Goal: Transaction & Acquisition: Purchase product/service

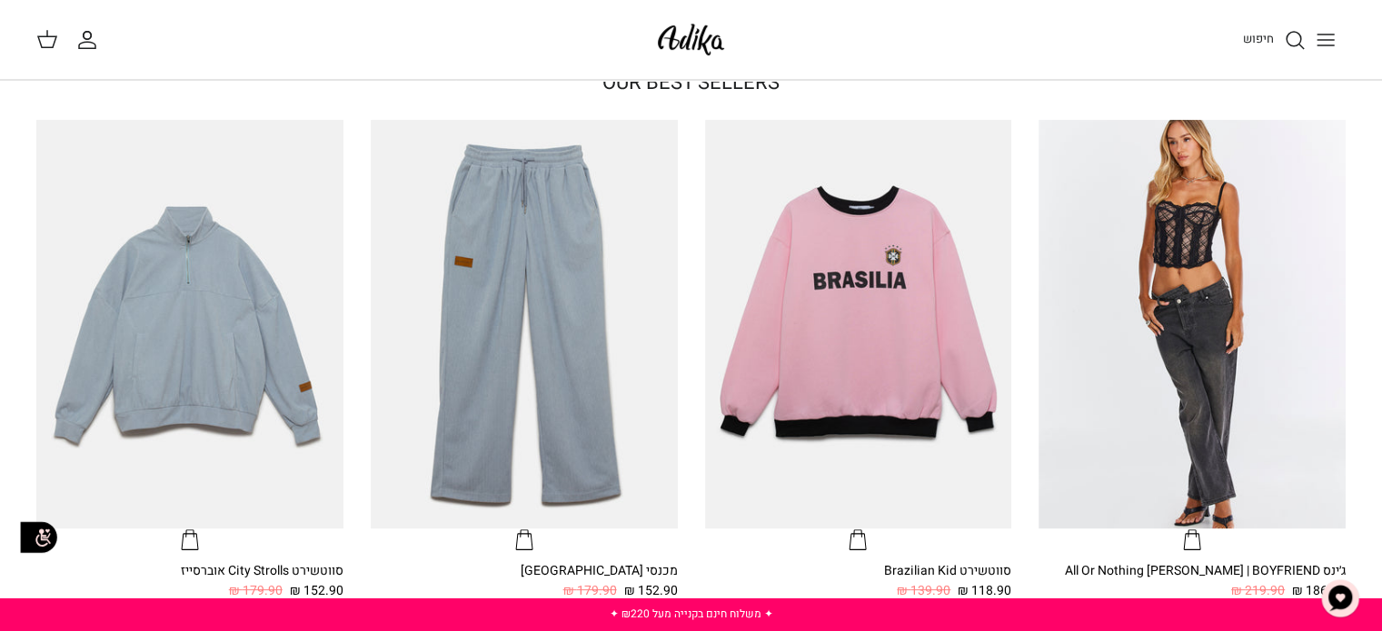
scroll to position [1105, 0]
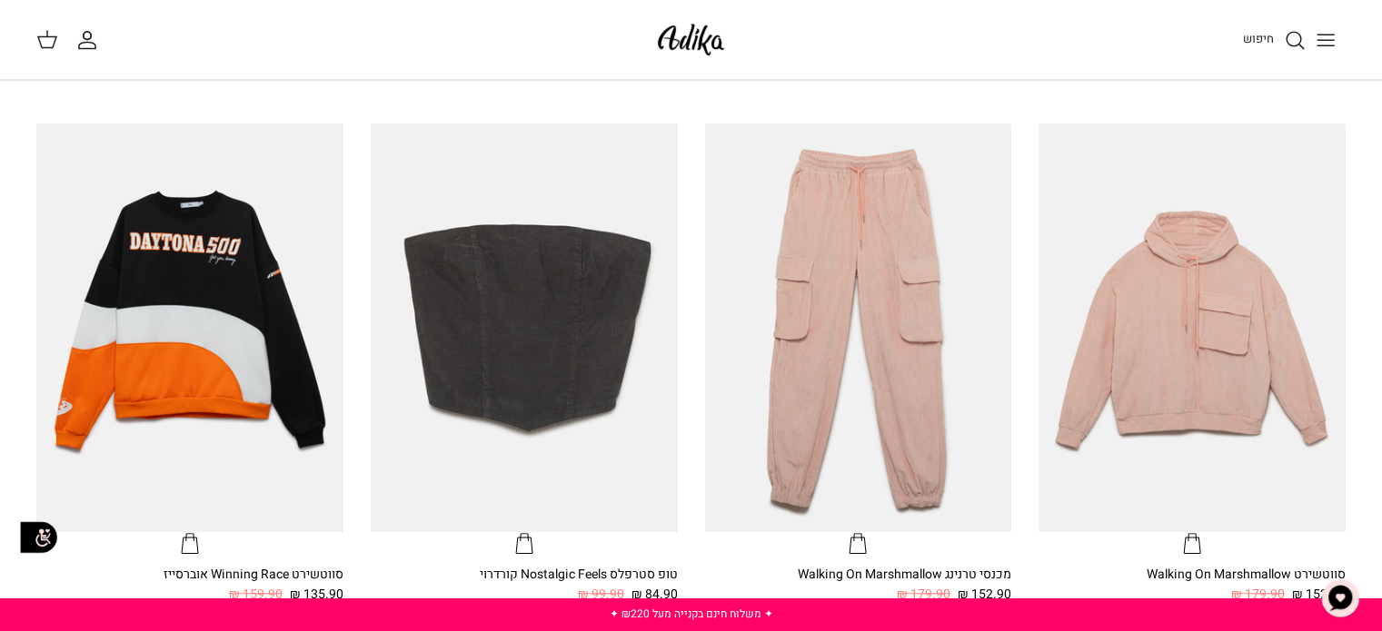
click at [1326, 57] on button "Toggle menu" at bounding box center [1325, 40] width 40 height 40
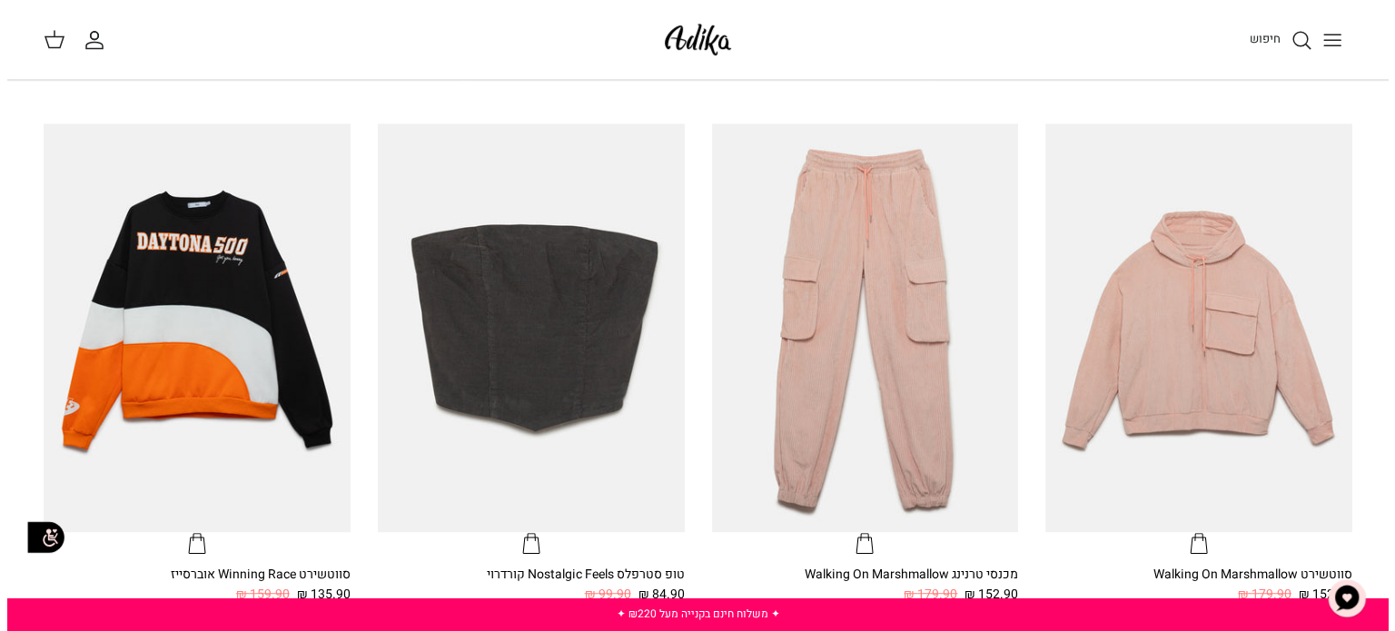
scroll to position [1108, 0]
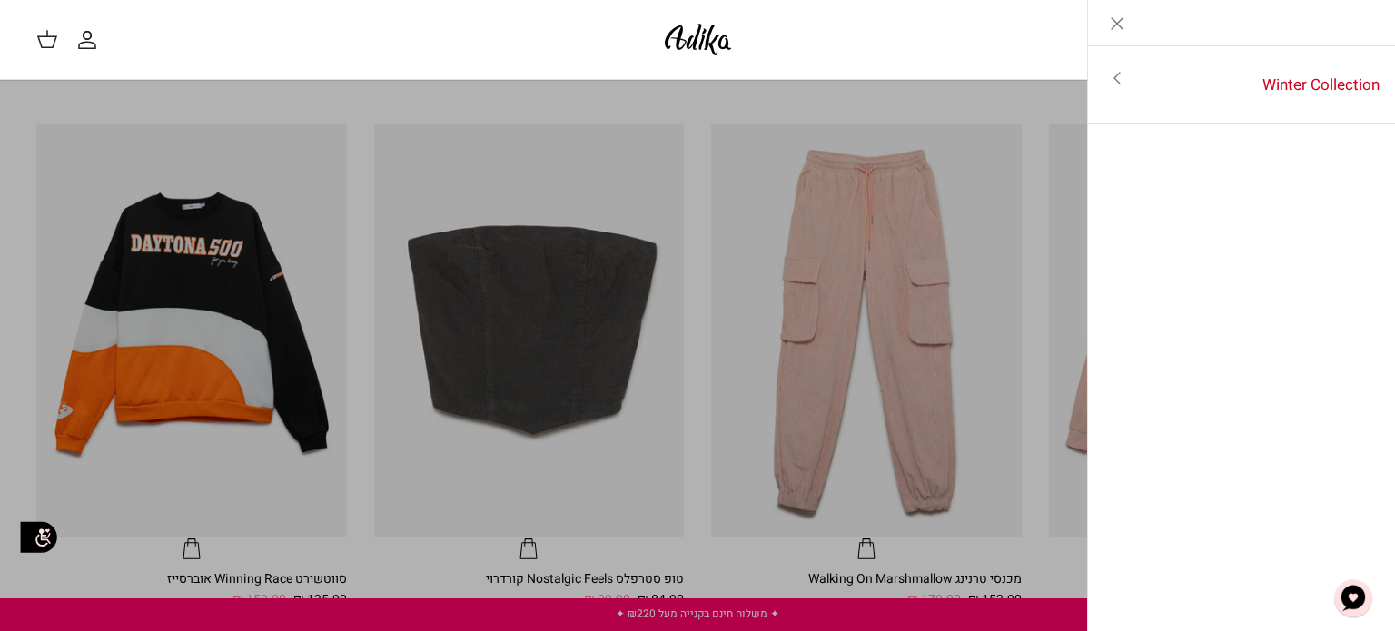
click at [1123, 87] on icon "Toggle menu" at bounding box center [1117, 78] width 22 height 22
click at [1297, 83] on link "לכל הפריטים" at bounding box center [1242, 79] width 290 height 45
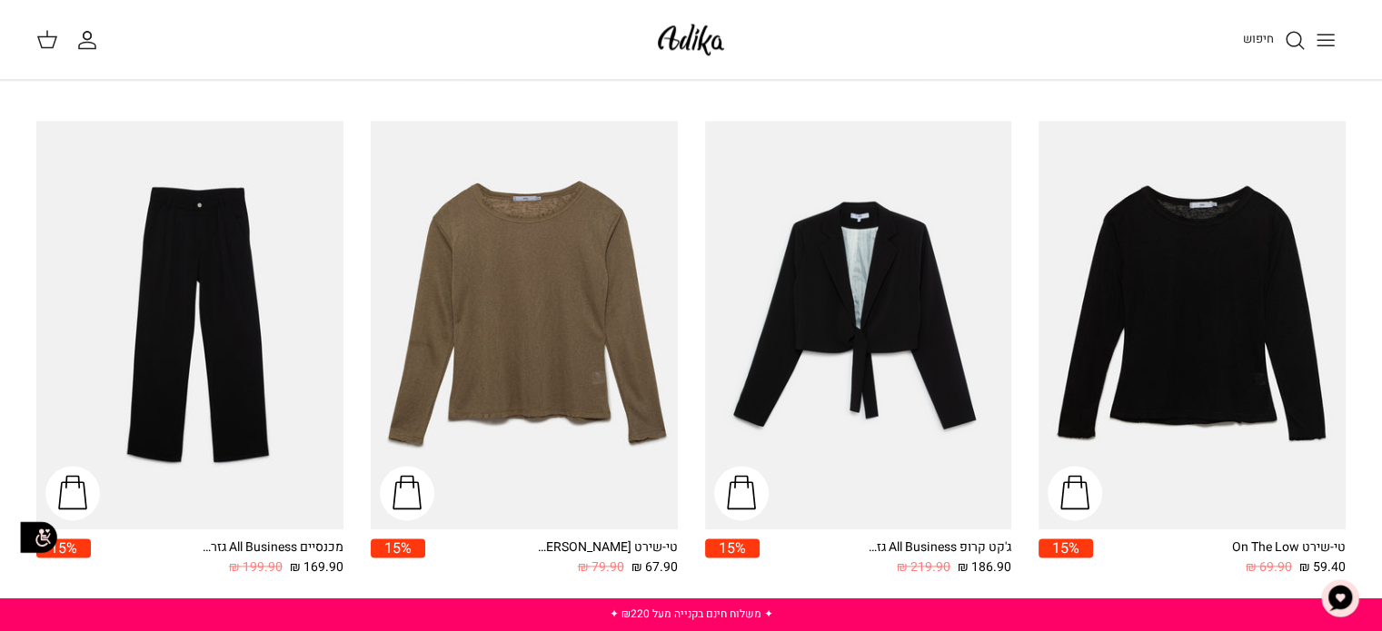
scroll to position [1631, 0]
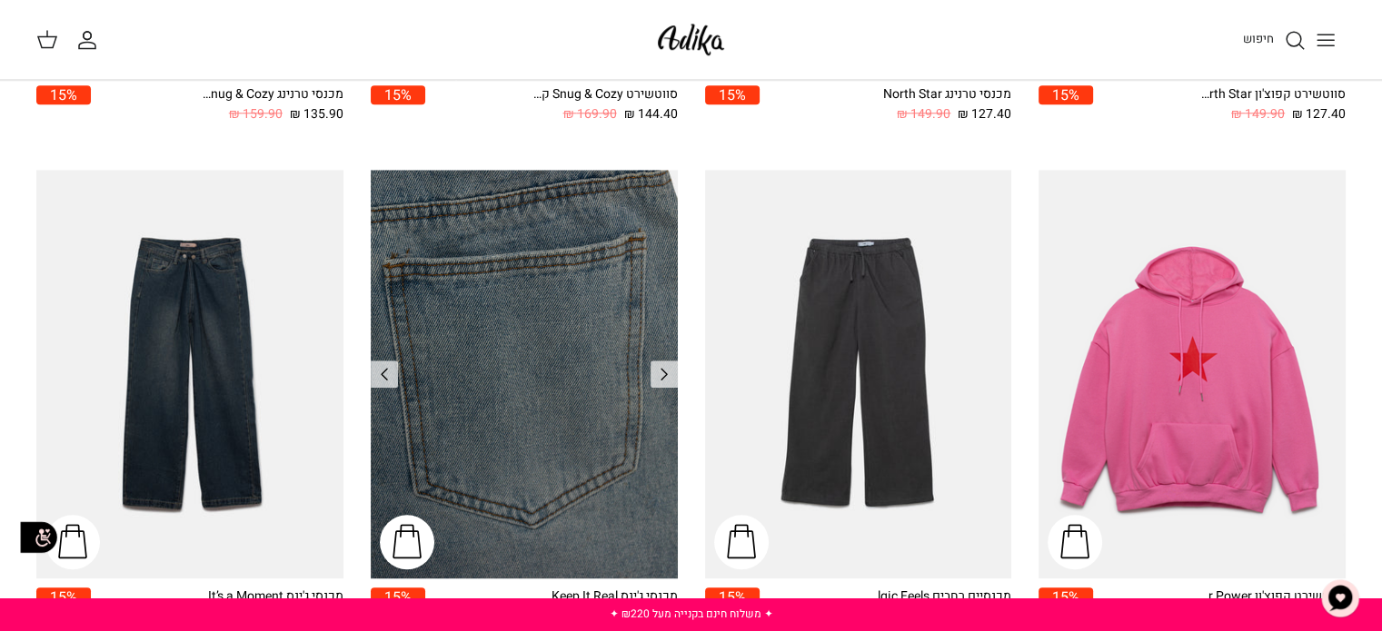
click at [569, 290] on img "מכנסי ג'ינס Keep It Real" at bounding box center [524, 374] width 307 height 409
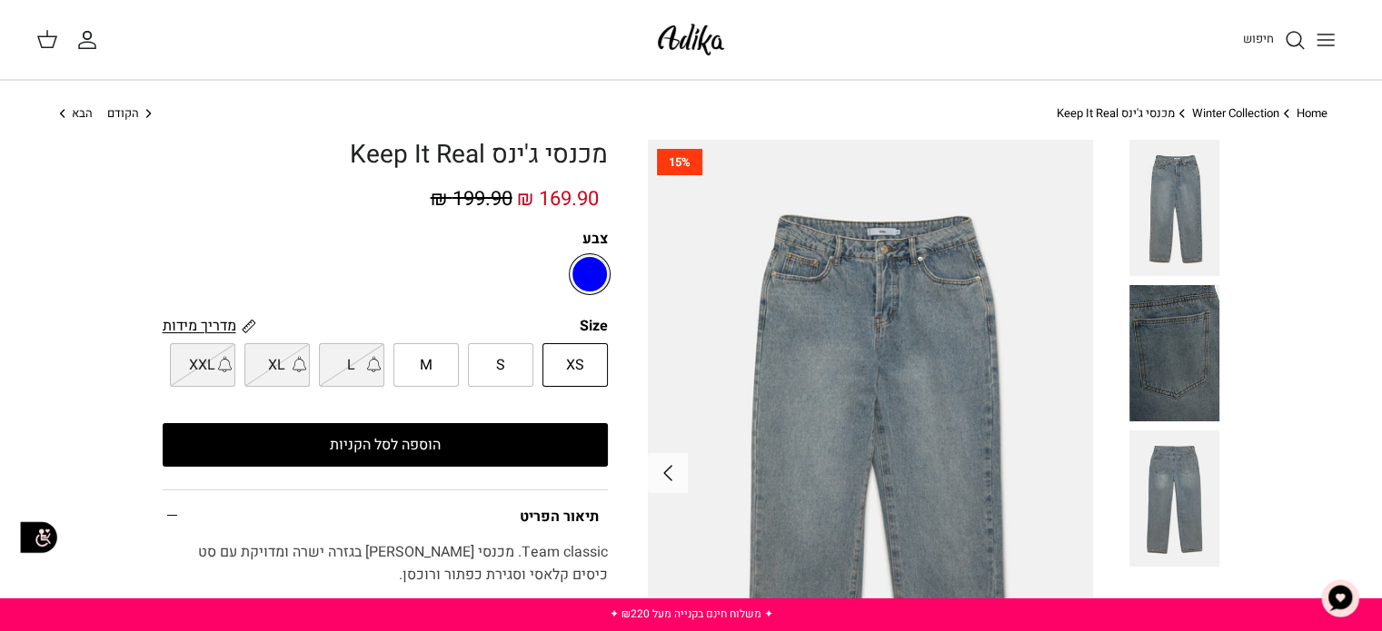
click at [220, 327] on span "מדריך מידות" at bounding box center [200, 326] width 74 height 22
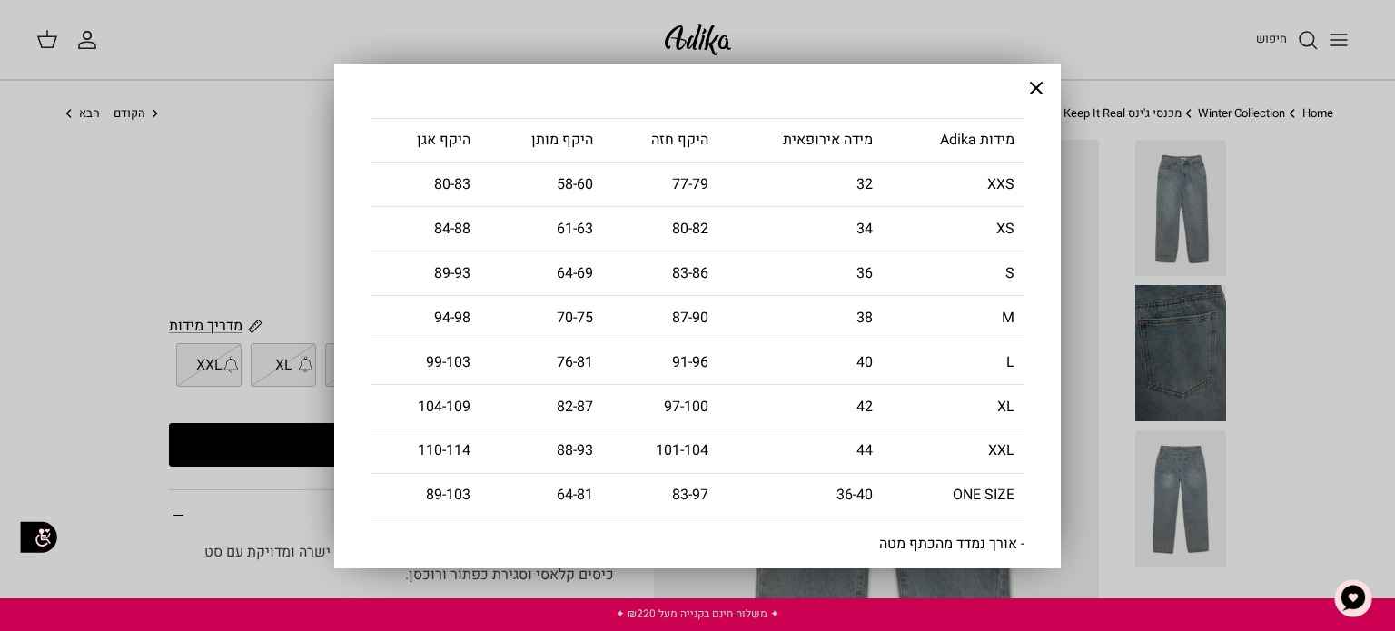
click at [1039, 96] on icon "Close" at bounding box center [1036, 88] width 22 height 22
